Goal: Information Seeking & Learning: Learn about a topic

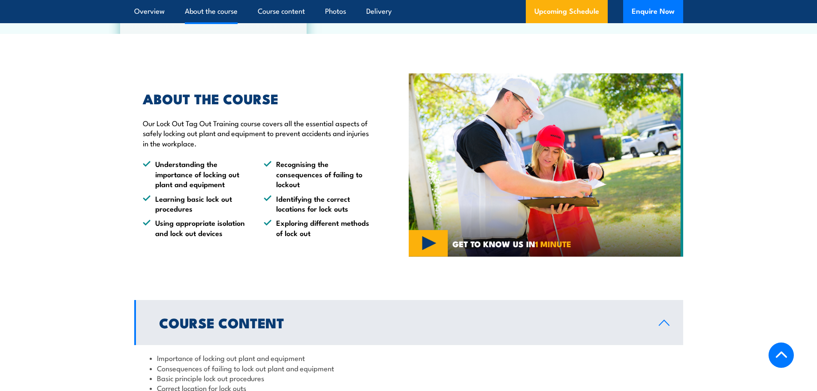
scroll to position [558, 0]
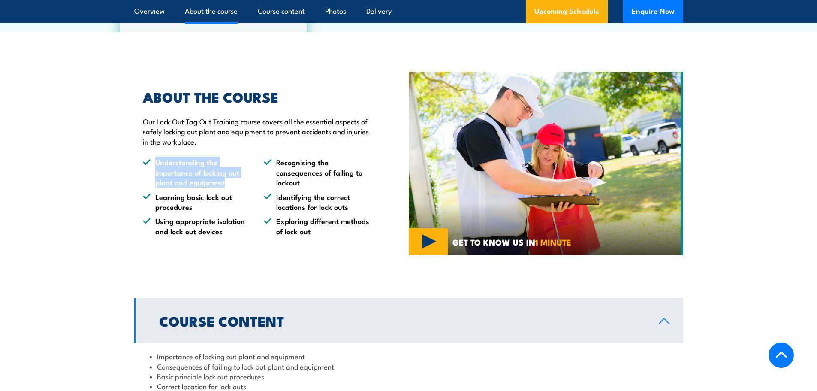
drag, startPoint x: 233, startPoint y: 181, endPoint x: 156, endPoint y: 163, distance: 79.4
click at [156, 163] on li "Understanding the importance of locking out plant and equipment" at bounding box center [196, 172] width 106 height 30
copy li "Understanding the importance of locking out plant and equipment"
drag, startPoint x: 193, startPoint y: 208, endPoint x: 153, endPoint y: 199, distance: 41.3
click at [153, 199] on li "Learning basic lock out procedures" at bounding box center [196, 202] width 106 height 20
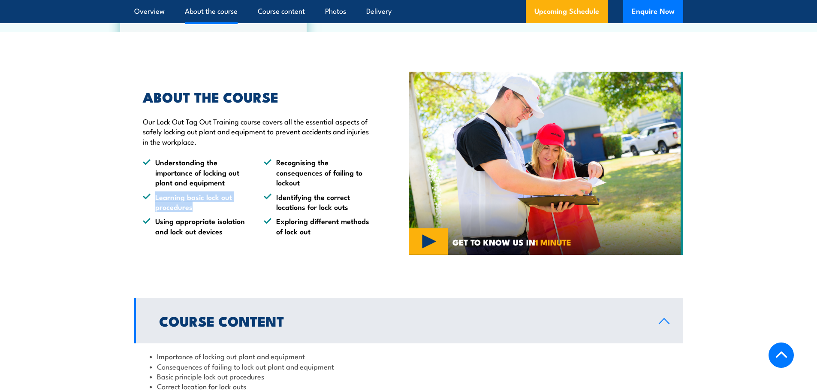
copy li "Learning basic lock out procedures"
drag, startPoint x: 234, startPoint y: 233, endPoint x: 139, endPoint y: 220, distance: 95.2
click at [139, 220] on div "ABOUT THE COURSE Our Lock Out Tag Out Training course covers all the essential …" at bounding box center [251, 163] width 235 height 145
copy li "Using appropriate isolation and lock out devices"
drag, startPoint x: 304, startPoint y: 181, endPoint x: 278, endPoint y: 163, distance: 31.9
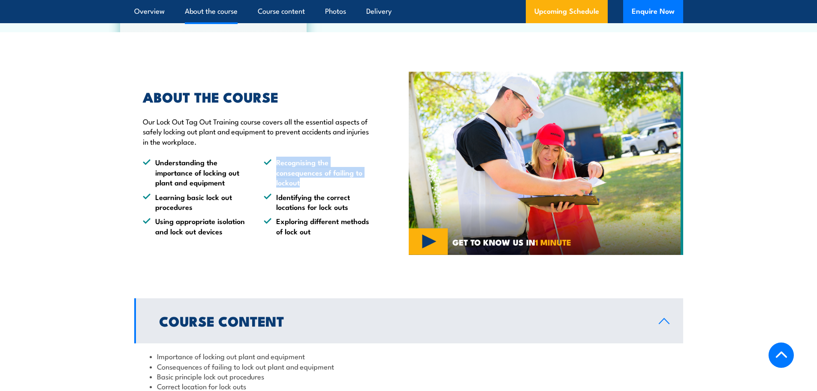
click at [278, 163] on li "Recognising the consequences of failing to lockout" at bounding box center [317, 172] width 106 height 30
copy li "Recognising the consequences of failing to lockout"
drag, startPoint x: 352, startPoint y: 207, endPoint x: 275, endPoint y: 197, distance: 77.0
click at [275, 197] on li "Identifying the correct locations for lock outs" at bounding box center [317, 202] width 106 height 20
copy li "Identifying the correct locations for lock outs"
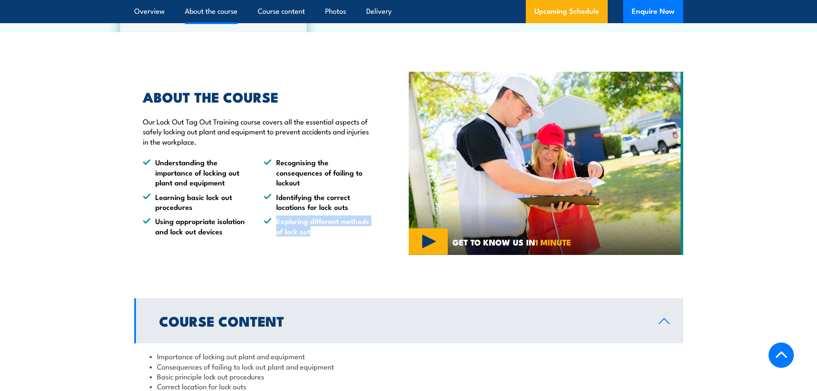
drag, startPoint x: 325, startPoint y: 228, endPoint x: 263, endPoint y: 221, distance: 62.2
click at [264, 221] on li "Exploring different methods of lock out" at bounding box center [317, 226] width 106 height 20
copy li "Exploring different methods of lock out"
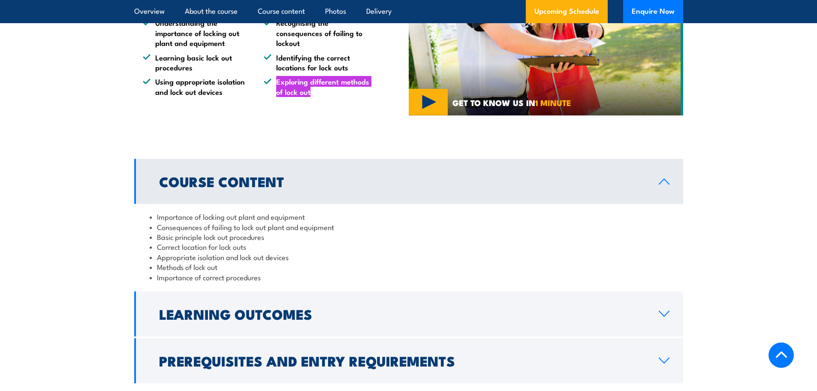
scroll to position [729, 0]
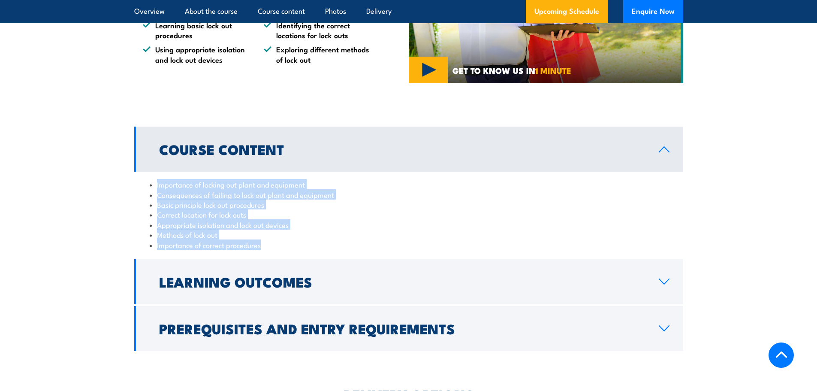
drag, startPoint x: 278, startPoint y: 248, endPoint x: 143, endPoint y: 184, distance: 149.1
click at [143, 184] on div "Importance of locking out plant and equipment Consequences of failing to lock o…" at bounding box center [408, 215] width 549 height 86
copy ul "Importance of locking out plant and equipment Consequences of failing to lock o…"
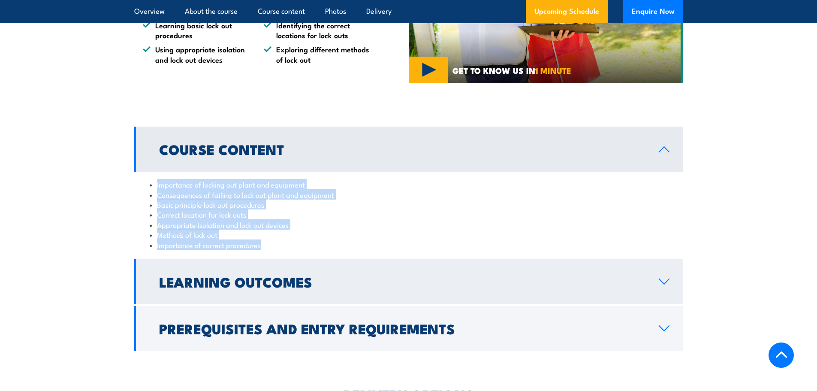
click at [280, 264] on link "Learning Outcomes" at bounding box center [408, 281] width 549 height 45
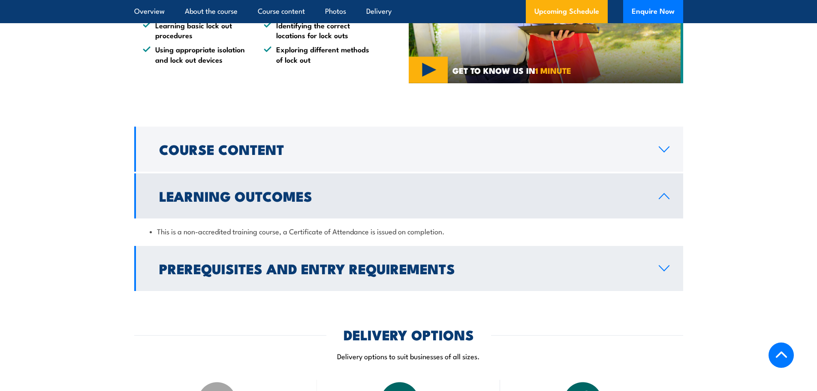
click at [273, 266] on h2 "Prerequisites and Entry Requirements" at bounding box center [402, 268] width 486 height 12
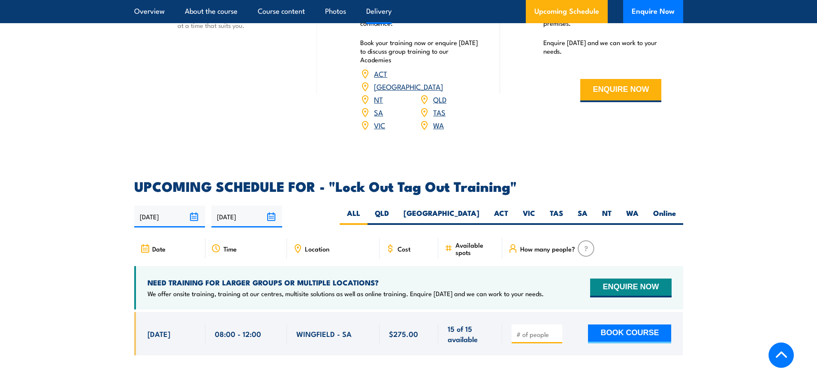
scroll to position [1287, 0]
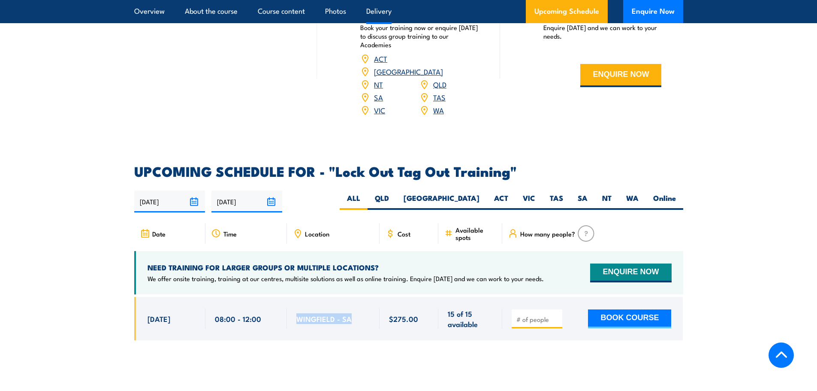
drag, startPoint x: 354, startPoint y: 304, endPoint x: 299, endPoint y: 306, distance: 55.4
click at [299, 308] on div "WINGFIELD - SA" at bounding box center [333, 318] width 74 height 20
copy span "WINGFIELD - SA"
click at [519, 337] on div at bounding box center [408, 325] width 549 height 56
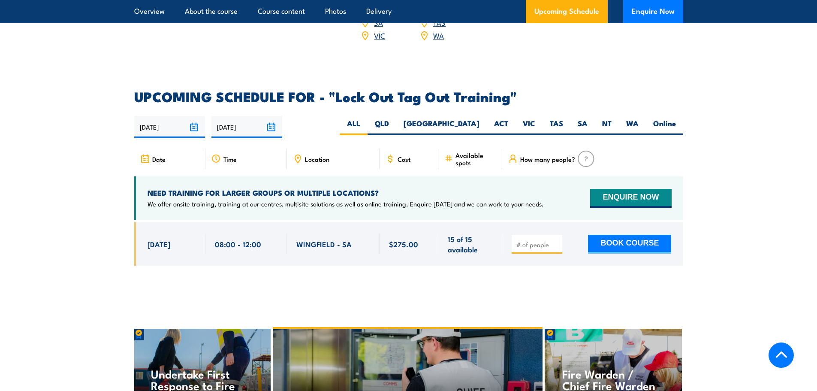
scroll to position [1201, 0]
